Goal: Information Seeking & Learning: Check status

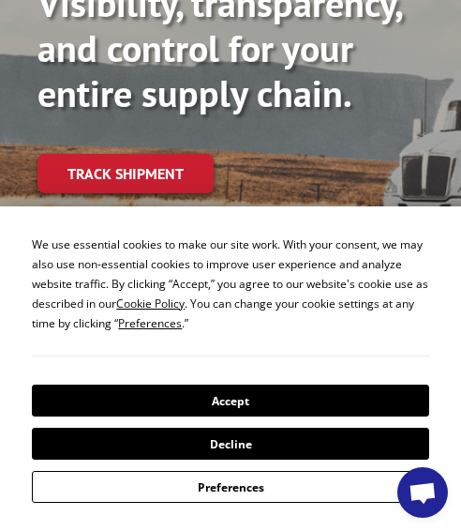
scroll to position [187, 0]
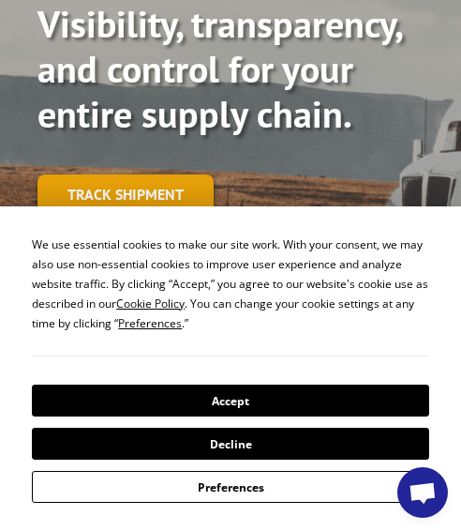
drag, startPoint x: 141, startPoint y: 163, endPoint x: 202, endPoint y: 202, distance: 72.5
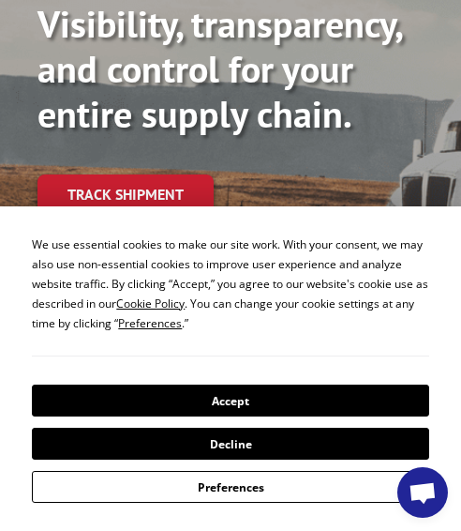
click at [140, 174] on link "Track shipment" at bounding box center [125, 193] width 176 height 39
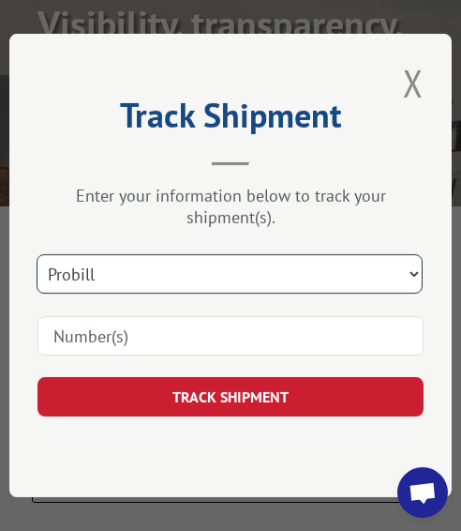
click at [419, 262] on select "Select category... Probill BOL PO" at bounding box center [230, 273] width 386 height 39
select select "bol"
click at [37, 254] on select "Select category... Probill BOL PO" at bounding box center [230, 273] width 386 height 39
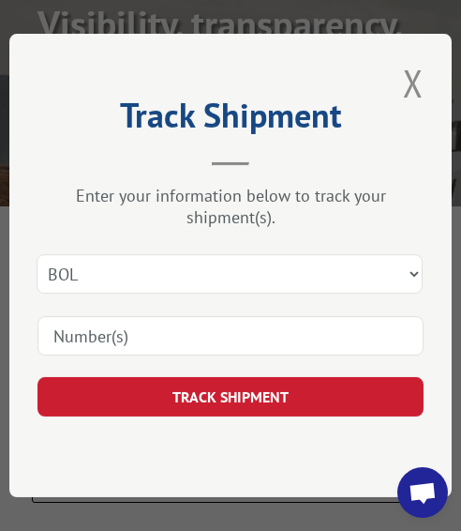
click at [186, 333] on input at bounding box center [230, 335] width 386 height 39
type input "2823388"
click button "TRACK SHIPMENT" at bounding box center [230, 396] width 386 height 39
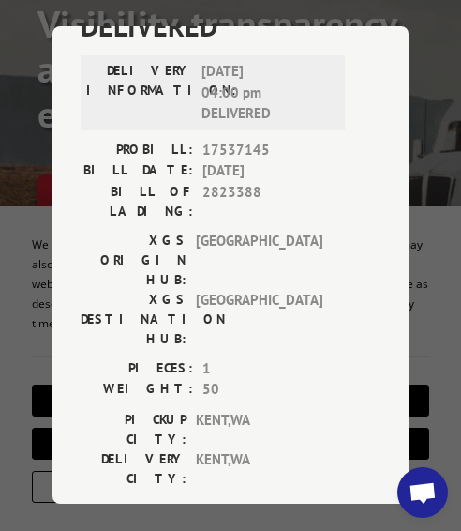
scroll to position [8, 0]
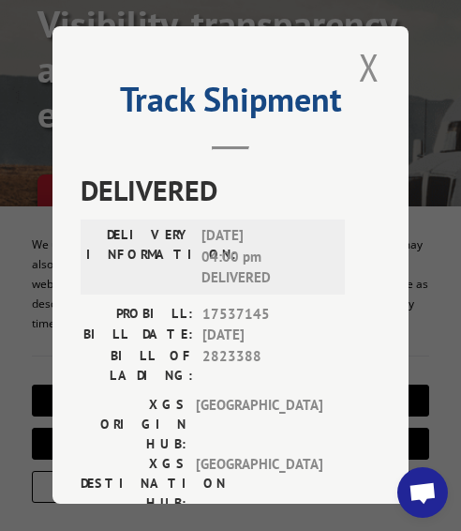
drag, startPoint x: 362, startPoint y: 60, endPoint x: 365, endPoint y: 77, distance: 17.1
click at [362, 60] on button "Close modal" at bounding box center [369, 67] width 32 height 52
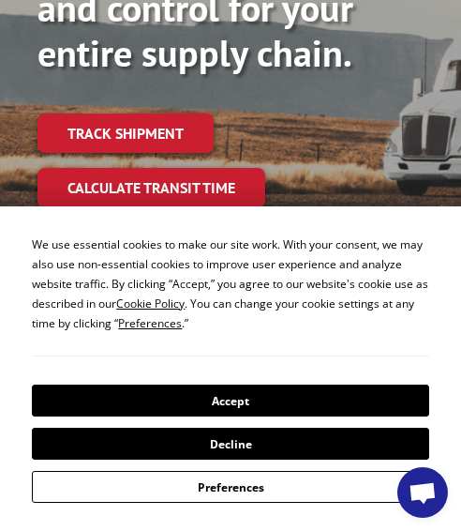
scroll to position [281, 0]
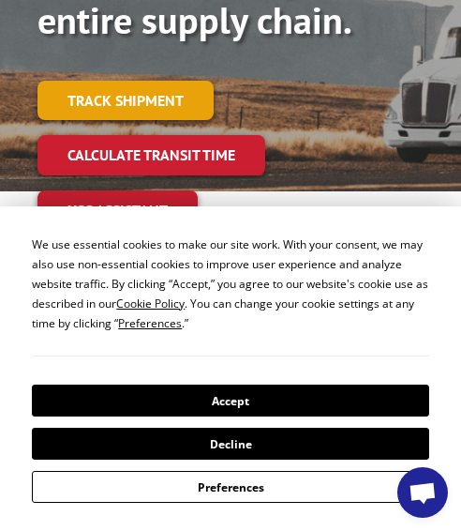
click at [148, 81] on link "Track shipment" at bounding box center [125, 100] width 176 height 39
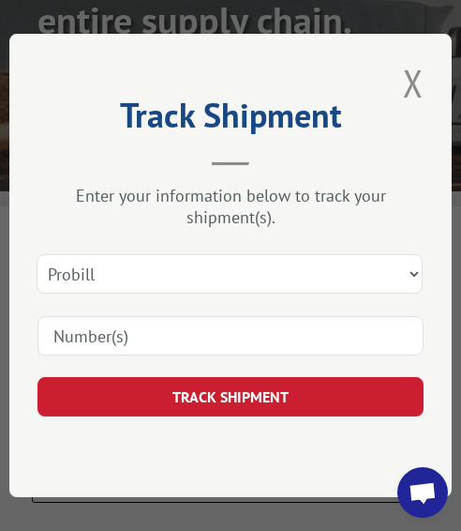
scroll to position [0, 0]
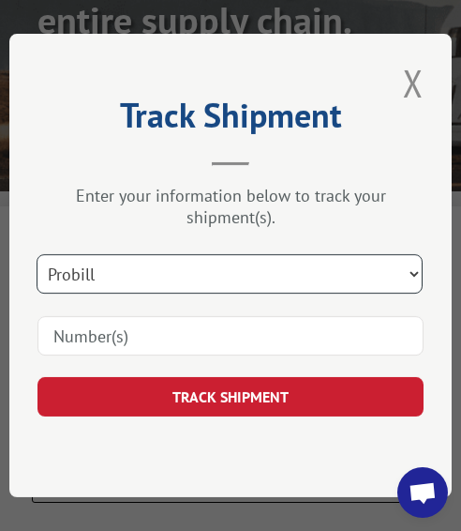
click at [423, 256] on select "Select category... Probill BOL PO" at bounding box center [230, 273] width 386 height 39
select select "bol"
click at [37, 254] on select "Select category... Probill BOL PO" at bounding box center [230, 273] width 386 height 39
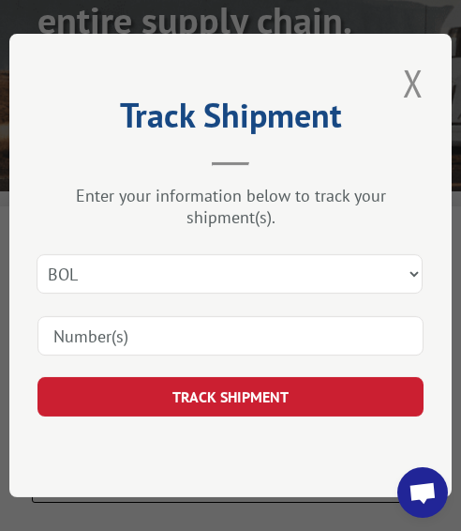
click at [197, 324] on input at bounding box center [230, 335] width 386 height 39
type input "2819188"
click button "TRACK SHIPMENT" at bounding box center [230, 396] width 386 height 39
